Goal: Information Seeking & Learning: Learn about a topic

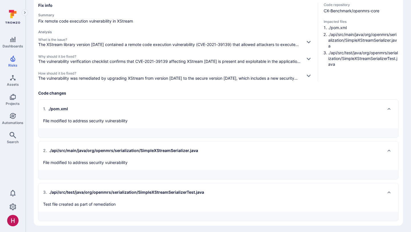
scroll to position [68, 0]
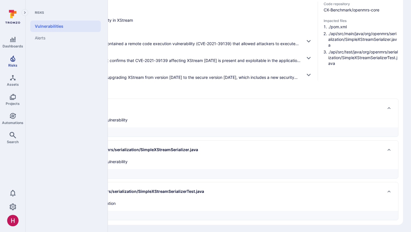
click at [19, 63] on link "Risks" at bounding box center [12, 61] width 25 height 17
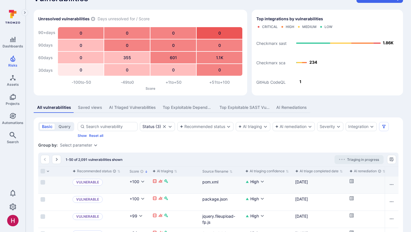
scroll to position [0, 44]
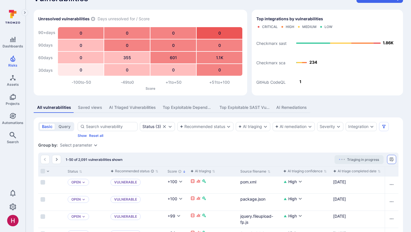
click at [393, 160] on icon "Manage columns" at bounding box center [391, 159] width 5 height 5
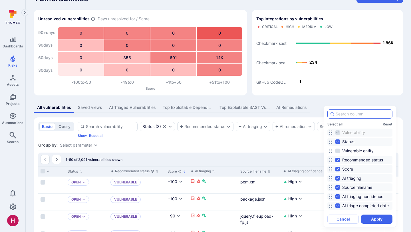
click at [343, 114] on input at bounding box center [362, 114] width 54 height 6
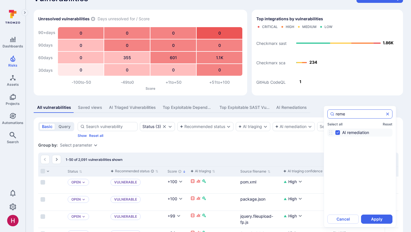
type input "remed"
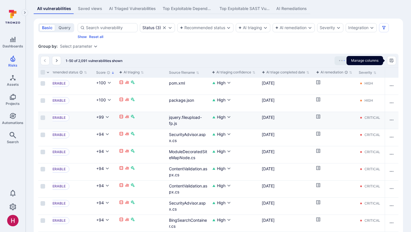
scroll to position [0, 116]
click at [318, 131] on icon "Cell for aiCtx.remediationStatus" at bounding box center [317, 133] width 4 height 4
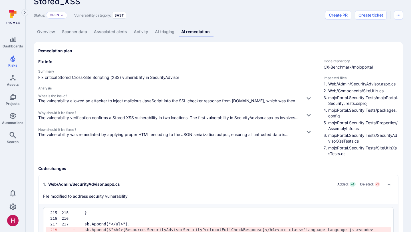
scroll to position [9, 0]
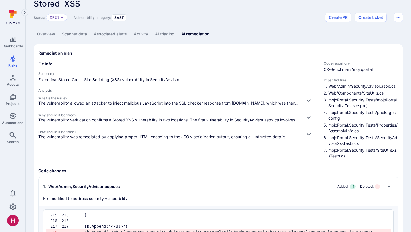
click at [196, 118] on p "The vulnerability verification confirms a Stored XSS vulnerability in two locat…" at bounding box center [169, 120] width 262 height 6
click at [310, 117] on icon "button" at bounding box center [308, 117] width 6 height 6
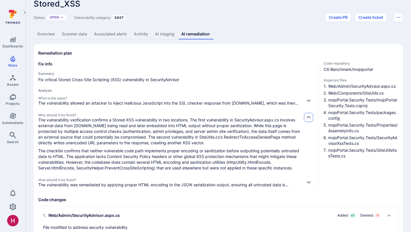
click at [307, 116] on icon "button" at bounding box center [308, 117] width 6 height 6
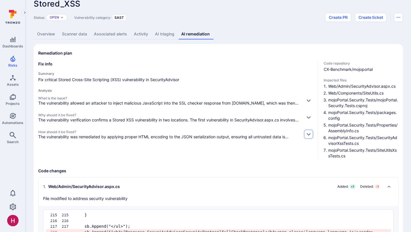
click at [309, 134] on icon "button" at bounding box center [308, 134] width 4 height 3
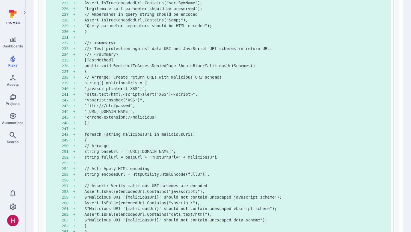
scroll to position [4237, 0]
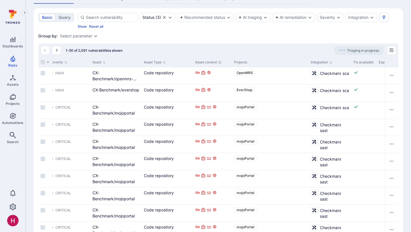
scroll to position [23, 0]
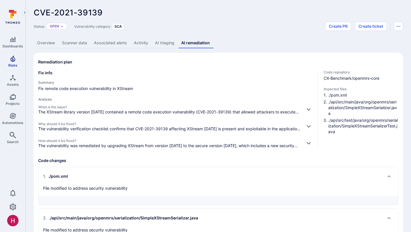
click at [17, 57] on link "Risks" at bounding box center [12, 61] width 25 height 17
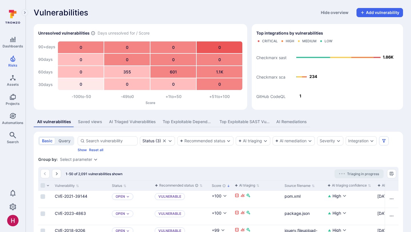
click at [248, 122] on div "Top Exploitable SAST Vulnerabilities" at bounding box center [244, 122] width 50 height 6
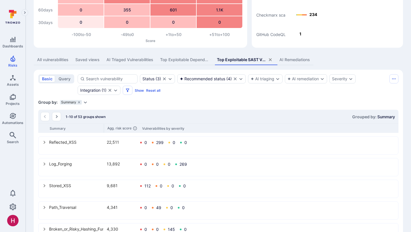
scroll to position [66, 0]
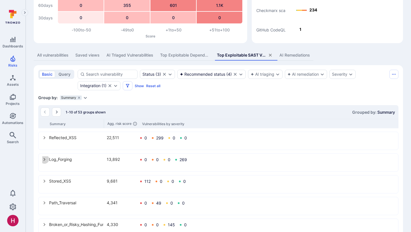
click at [46, 159] on icon "select group" at bounding box center [44, 159] width 5 height 5
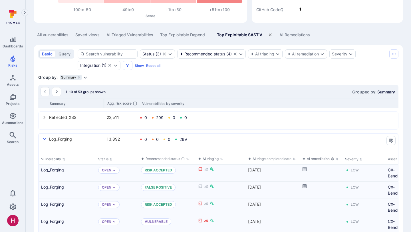
scroll to position [129, 0]
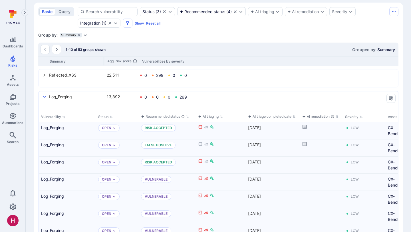
click at [46, 97] on icon "select group" at bounding box center [44, 96] width 5 height 5
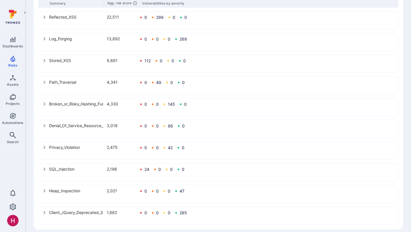
scroll to position [189, 0]
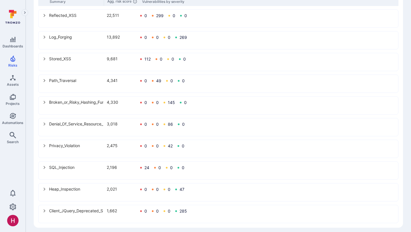
click at [44, 167] on icon "select group" at bounding box center [44, 167] width 5 height 5
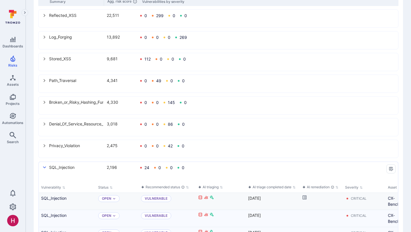
scroll to position [282, 0]
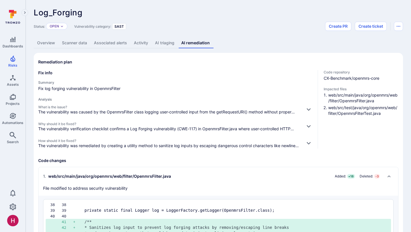
click at [186, 143] on p "The vulnerability was remediated by creating a utility method to sanitize log i…" at bounding box center [169, 146] width 262 height 6
click at [309, 142] on icon "button" at bounding box center [308, 143] width 4 height 3
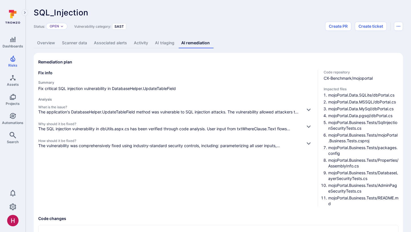
click at [252, 149] on div "Fix info Summary Fix critical SQL injection vulnerability in DatabaseHelper.Upd…" at bounding box center [175, 138] width 275 height 136
click at [253, 144] on p "The vulnerability was comprehensively fixed using industry-standard security co…" at bounding box center [169, 146] width 262 height 6
click at [305, 143] on icon "button" at bounding box center [308, 143] width 6 height 6
